Goal: Information Seeking & Learning: Learn about a topic

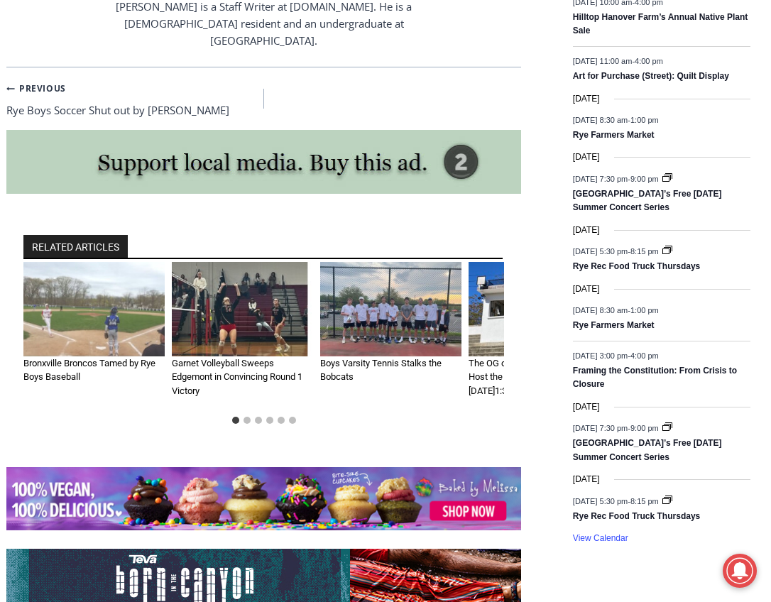
scroll to position [1937, 0]
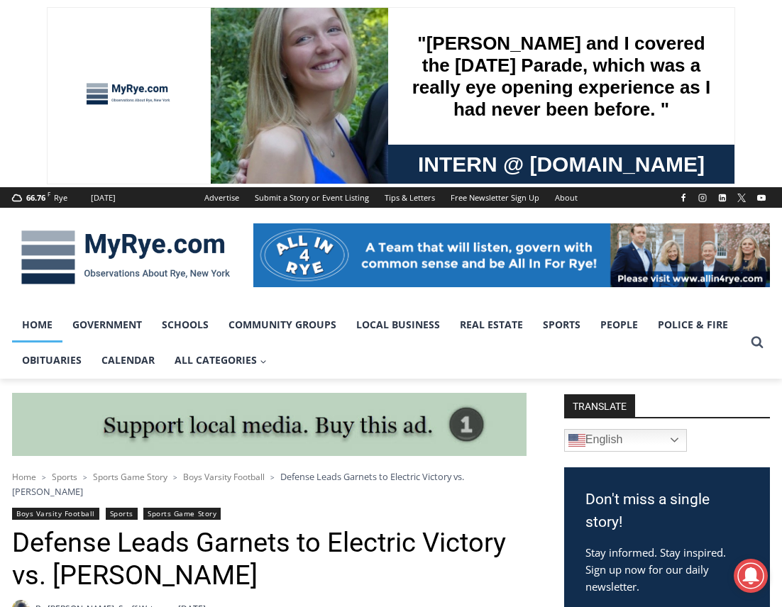
click at [40, 328] on link "Home" at bounding box center [37, 324] width 50 height 35
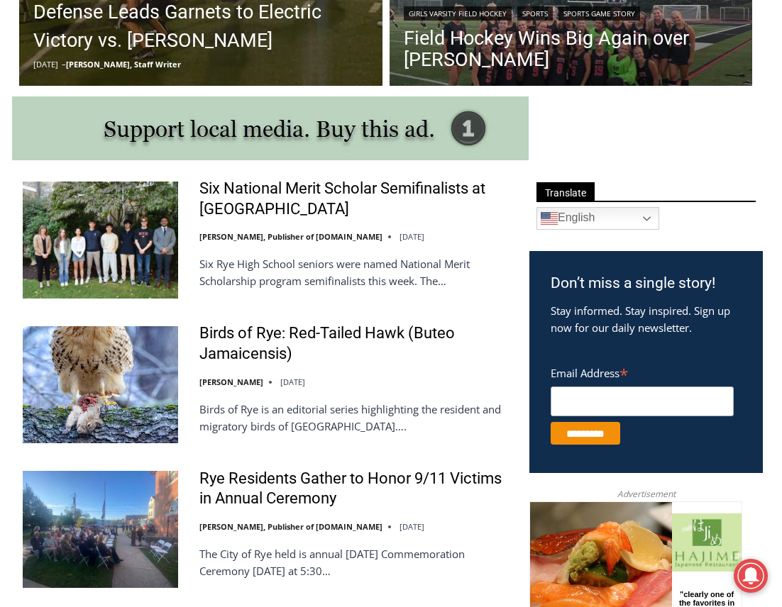
scroll to position [680, 0]
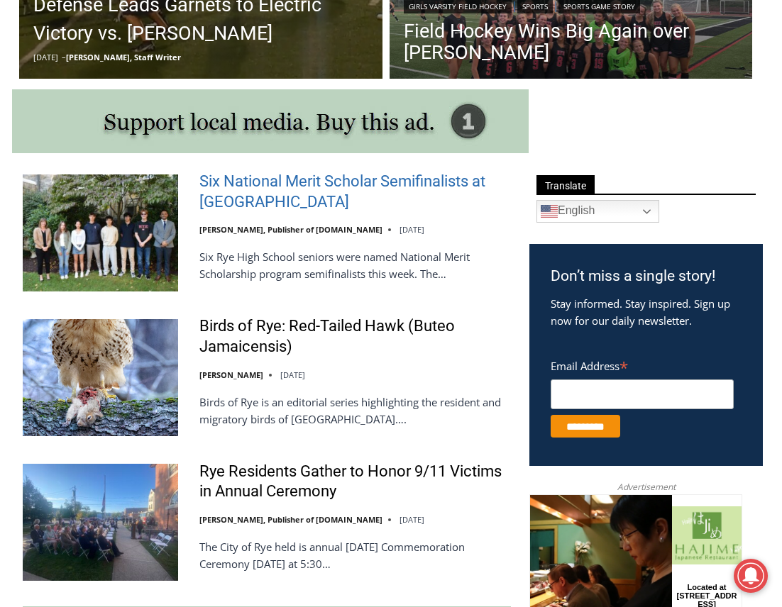
click at [238, 208] on link "Six National Merit Scholar Semifinalists at Rye High" at bounding box center [354, 192] width 311 height 40
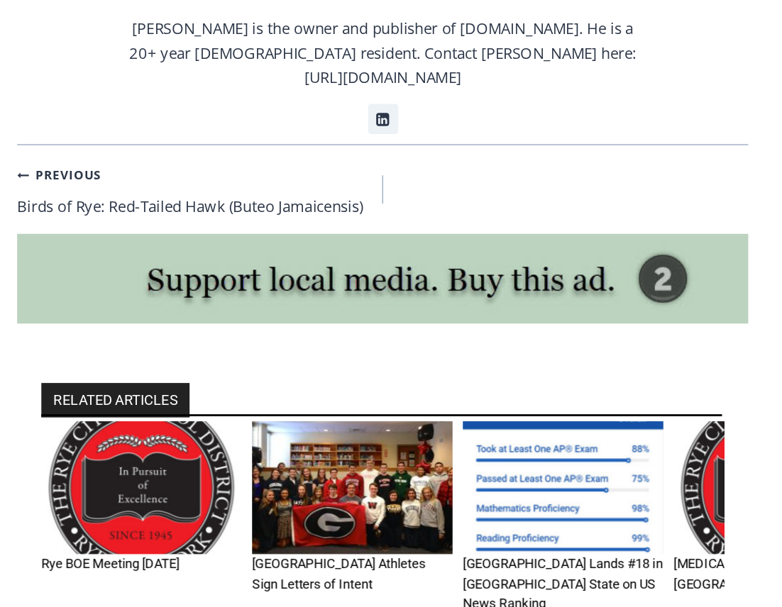
scroll to position [1270, 0]
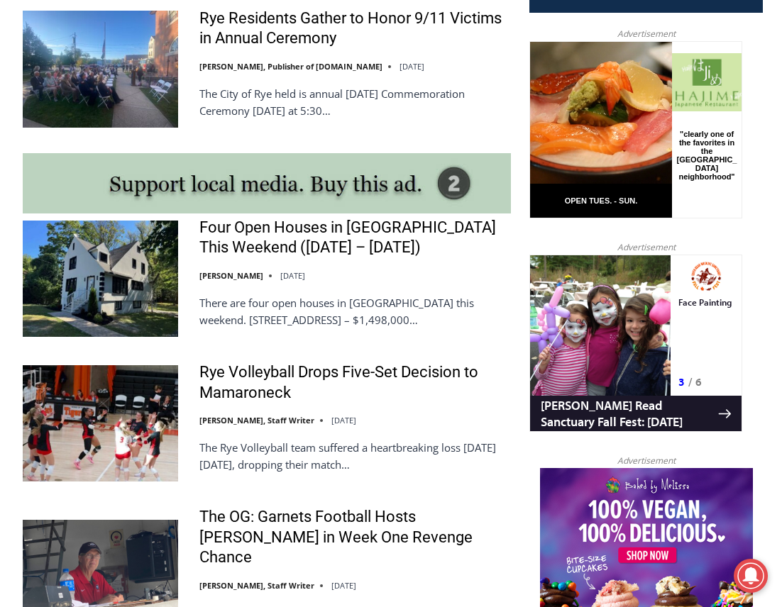
scroll to position [1149, 0]
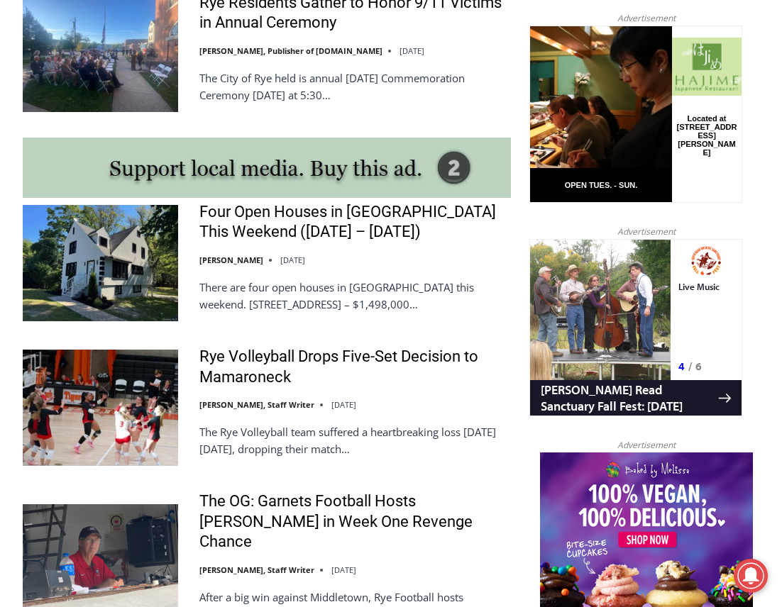
click at [126, 236] on img at bounding box center [100, 263] width 155 height 116
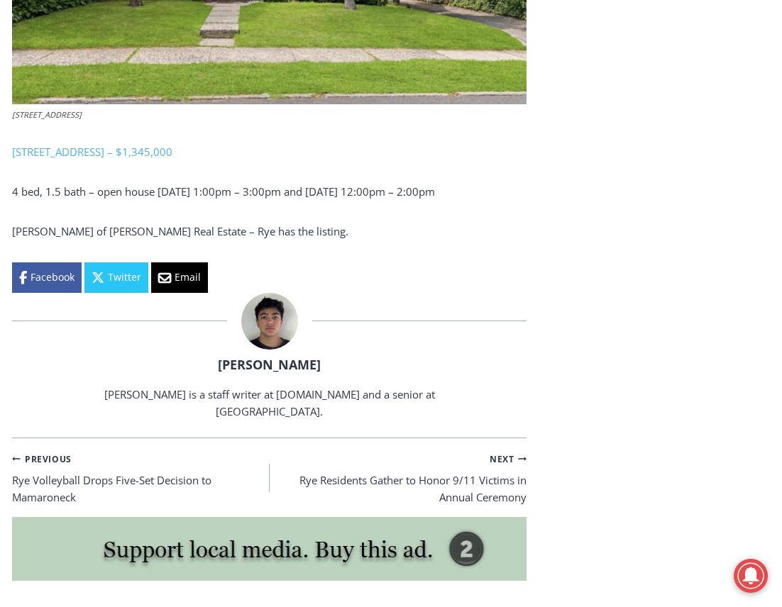
scroll to position [2595, 0]
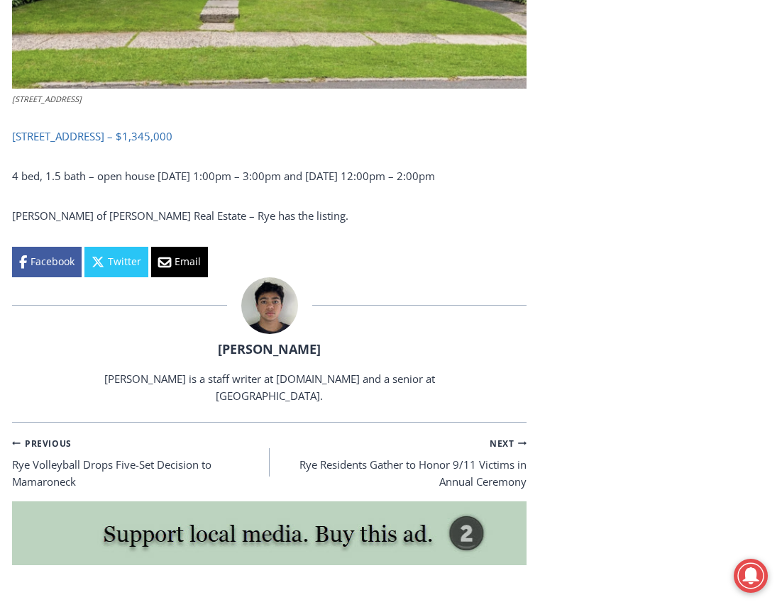
click at [55, 129] on link "[STREET_ADDRESS] – $1,345,000" at bounding box center [92, 136] width 160 height 14
